Goal: Check status: Check status

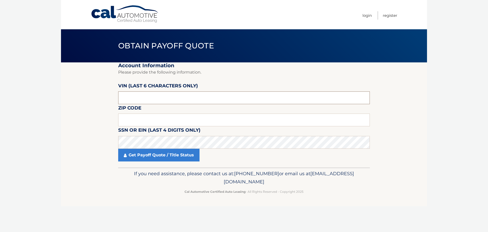
paste input "273063"
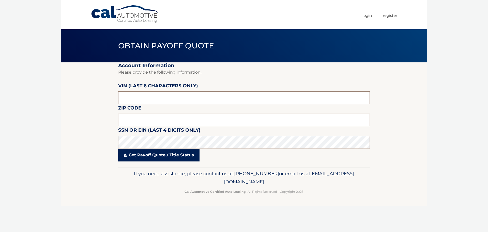
type input "273063"
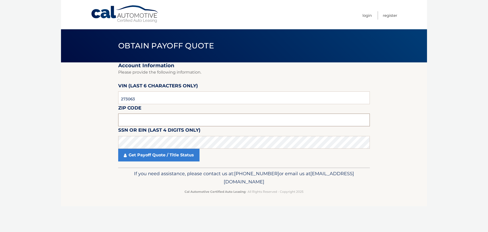
click at [136, 122] on input "text" at bounding box center [244, 119] width 252 height 13
type input "11542"
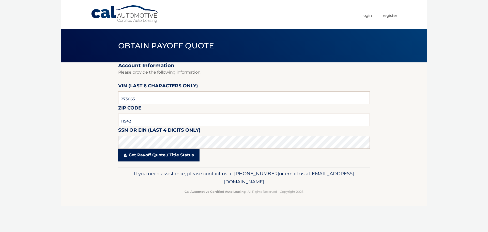
click at [153, 156] on link "Get Payoff Quote / Title Status" at bounding box center [158, 155] width 81 height 13
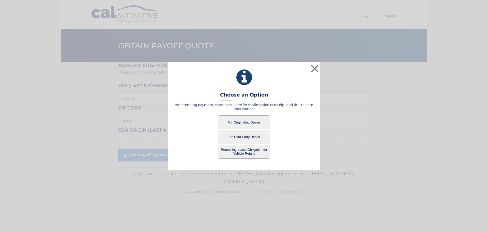
click at [252, 122] on button "For Originating Dealer" at bounding box center [244, 122] width 51 height 14
click at [242, 121] on button "For Originating Dealer" at bounding box center [244, 122] width 51 height 14
click at [241, 122] on button "For Originating Dealer" at bounding box center [244, 122] width 51 height 14
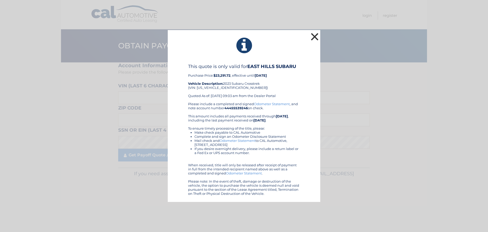
click at [316, 36] on button "×" at bounding box center [315, 37] width 10 height 10
